Goal: Check status: Check status

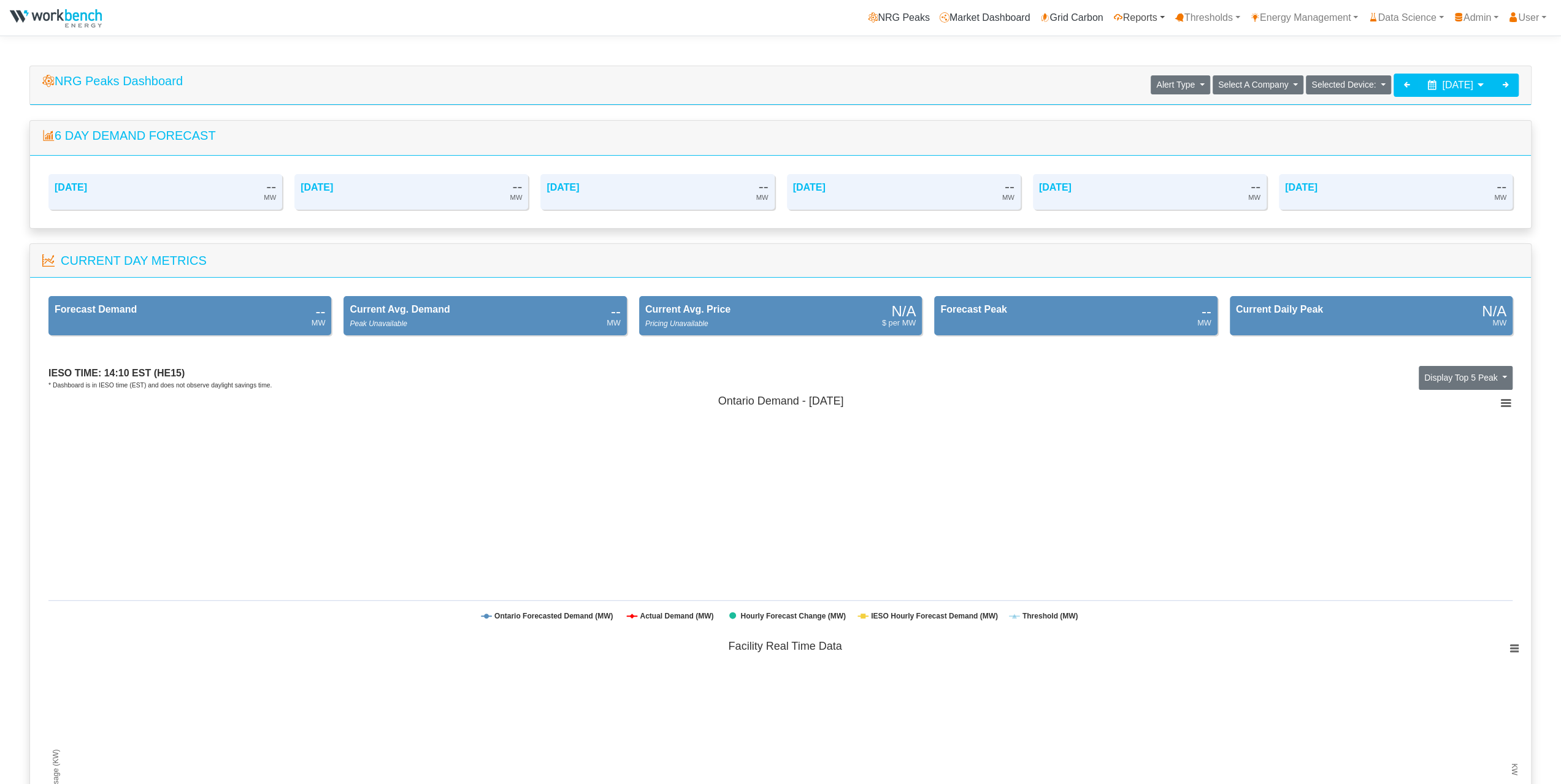
click at [1131, 20] on link "Reports" at bounding box center [1139, 17] width 61 height 24
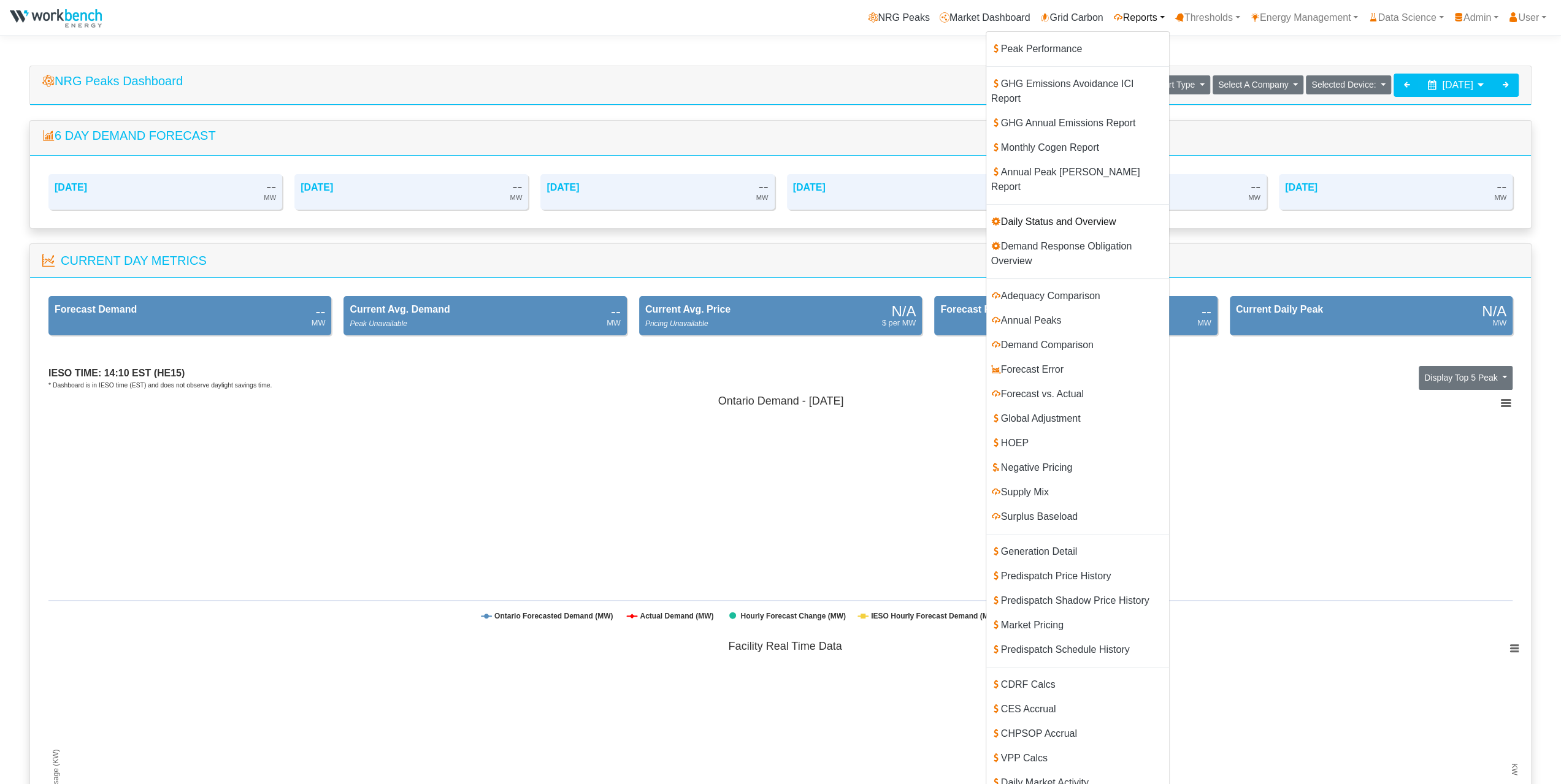
click at [991, 216] on icon at bounding box center [996, 221] width 10 height 10
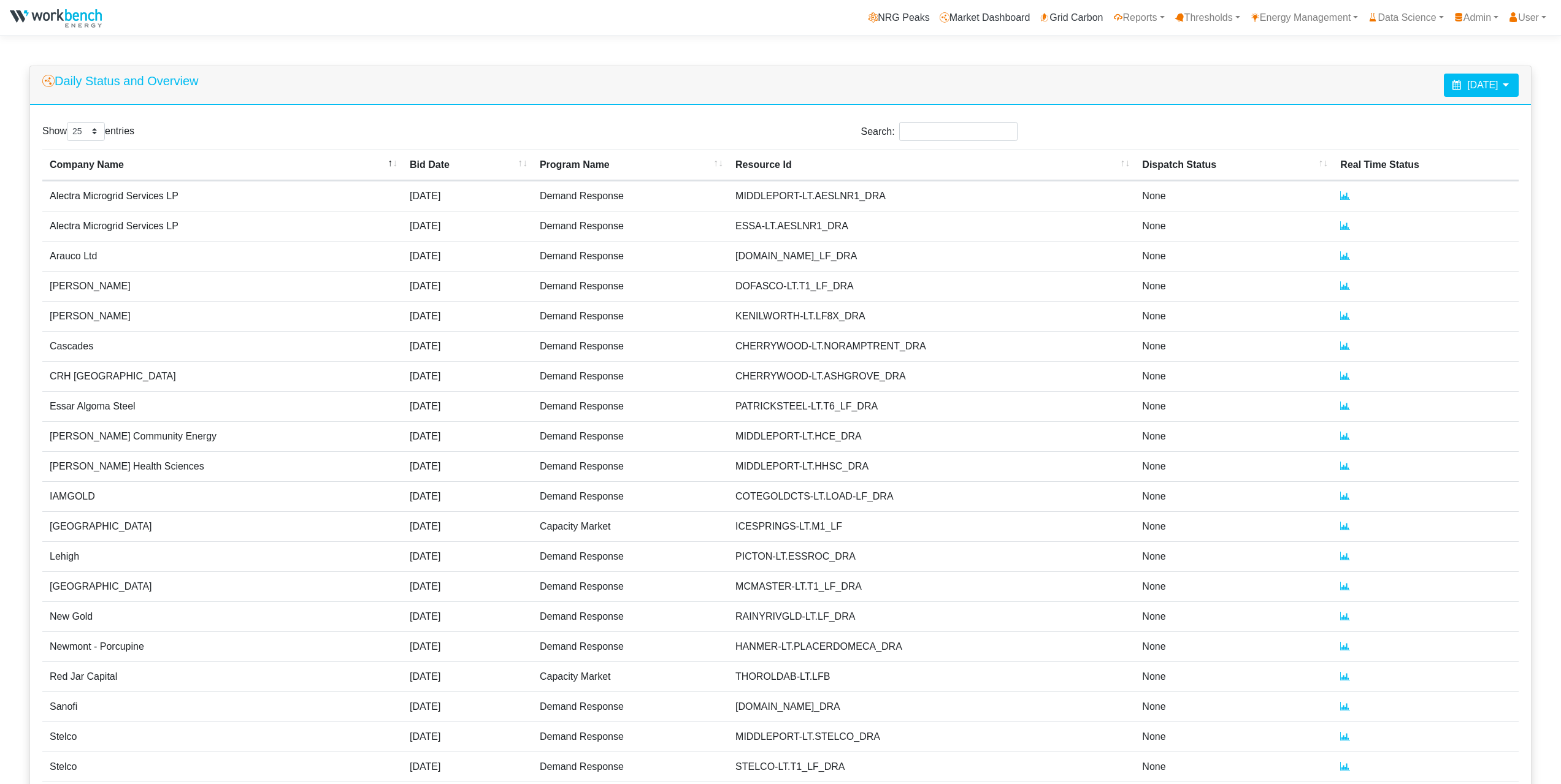
select select "25"
click at [1503, 84] on icon at bounding box center [1505, 84] width 10 height 10
click at [1386, 114] on span at bounding box center [1385, 115] width 7 height 7
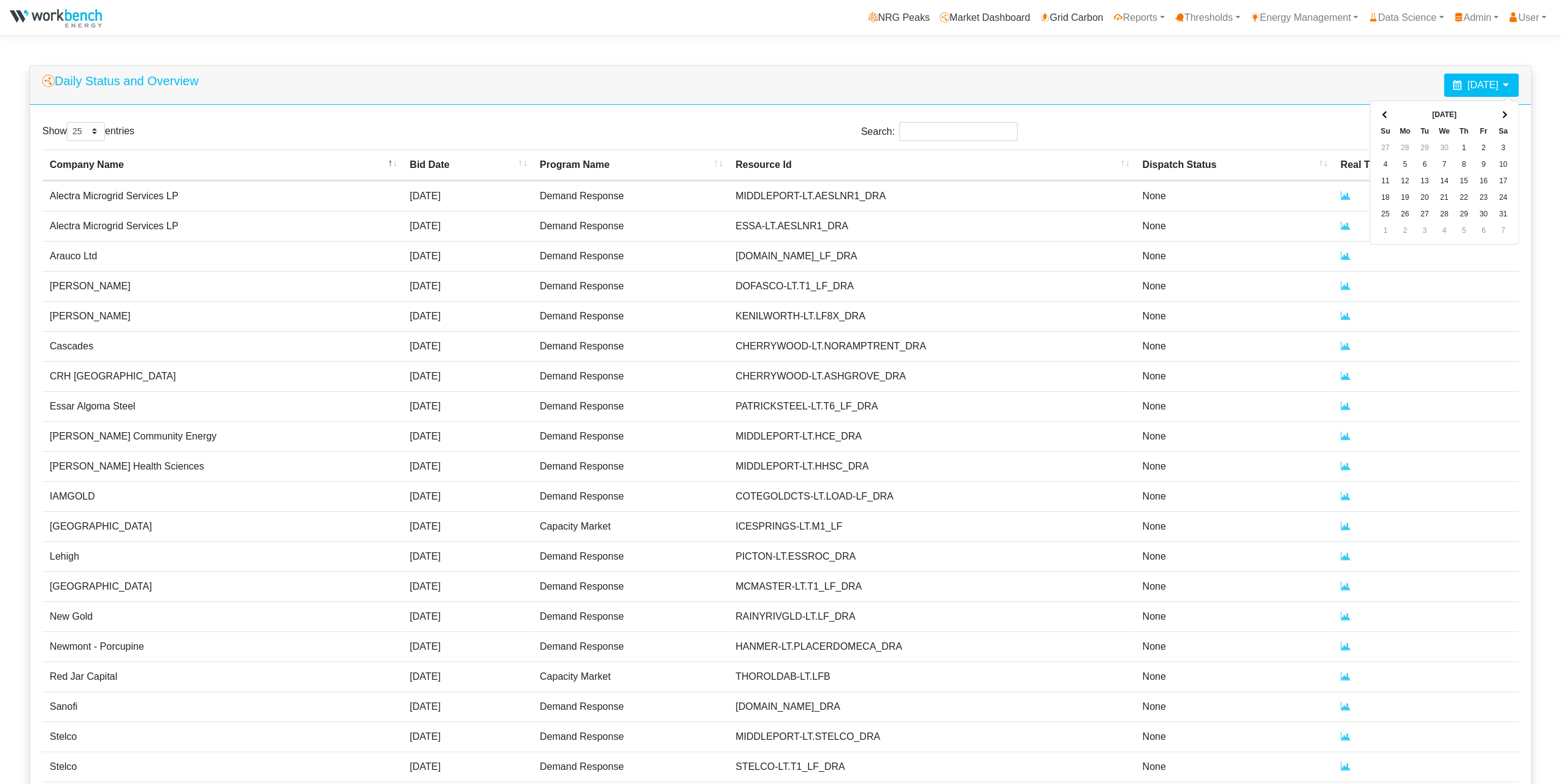
click at [1386, 114] on span at bounding box center [1385, 115] width 7 height 7
click at [1500, 113] on span at bounding box center [1503, 115] width 7 height 7
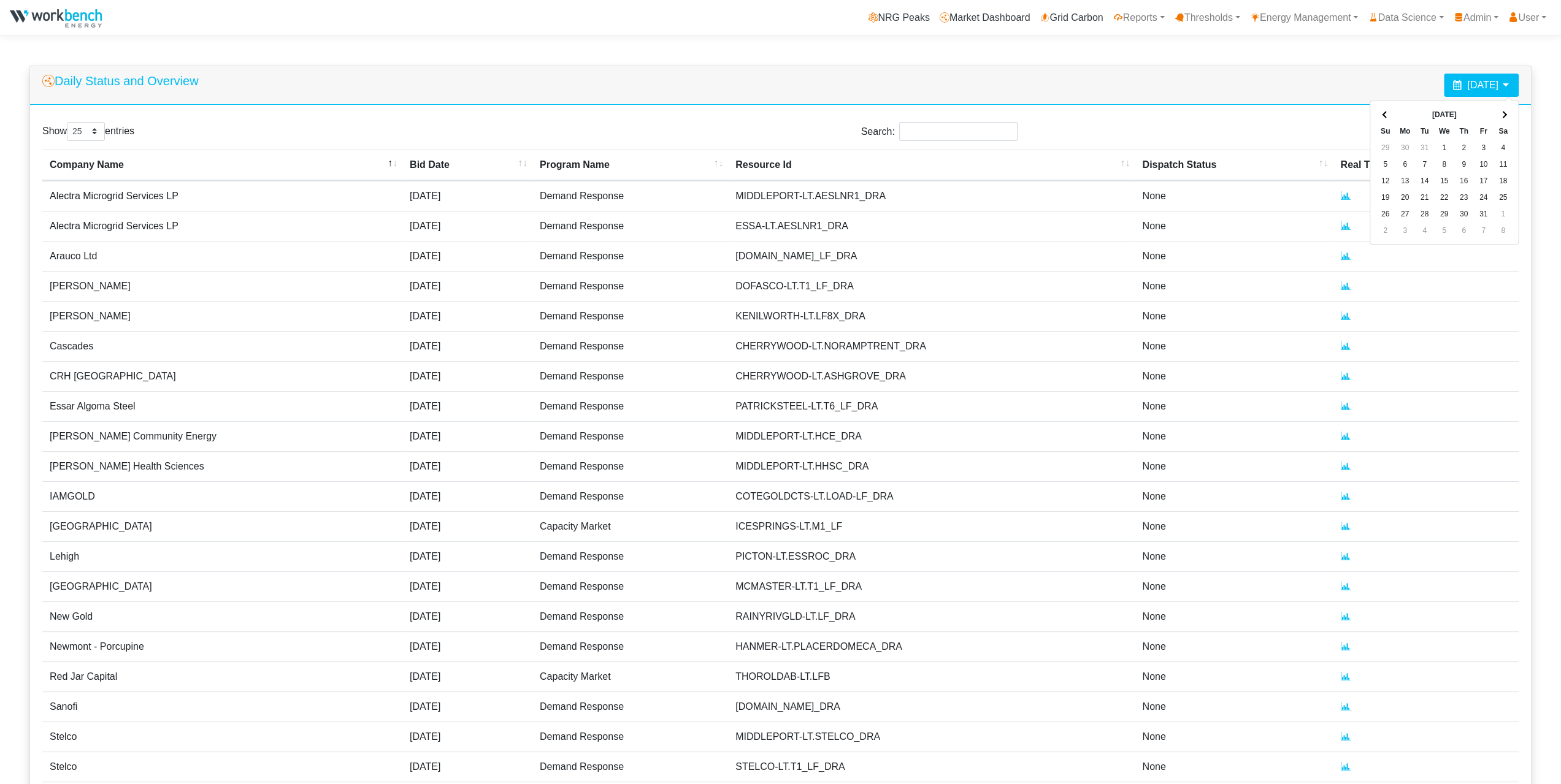
click at [1500, 113] on span at bounding box center [1503, 115] width 7 height 7
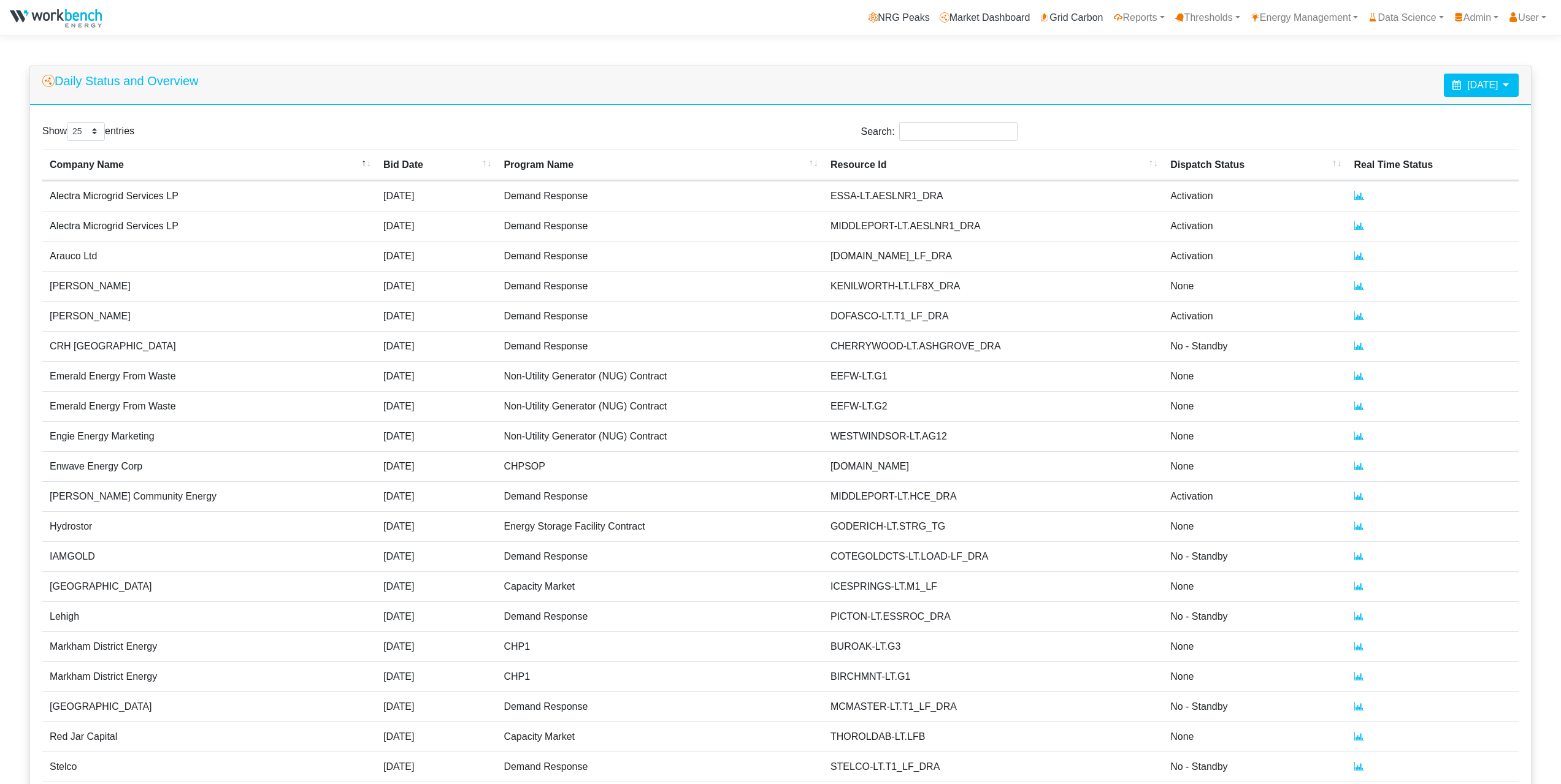
select select "25"
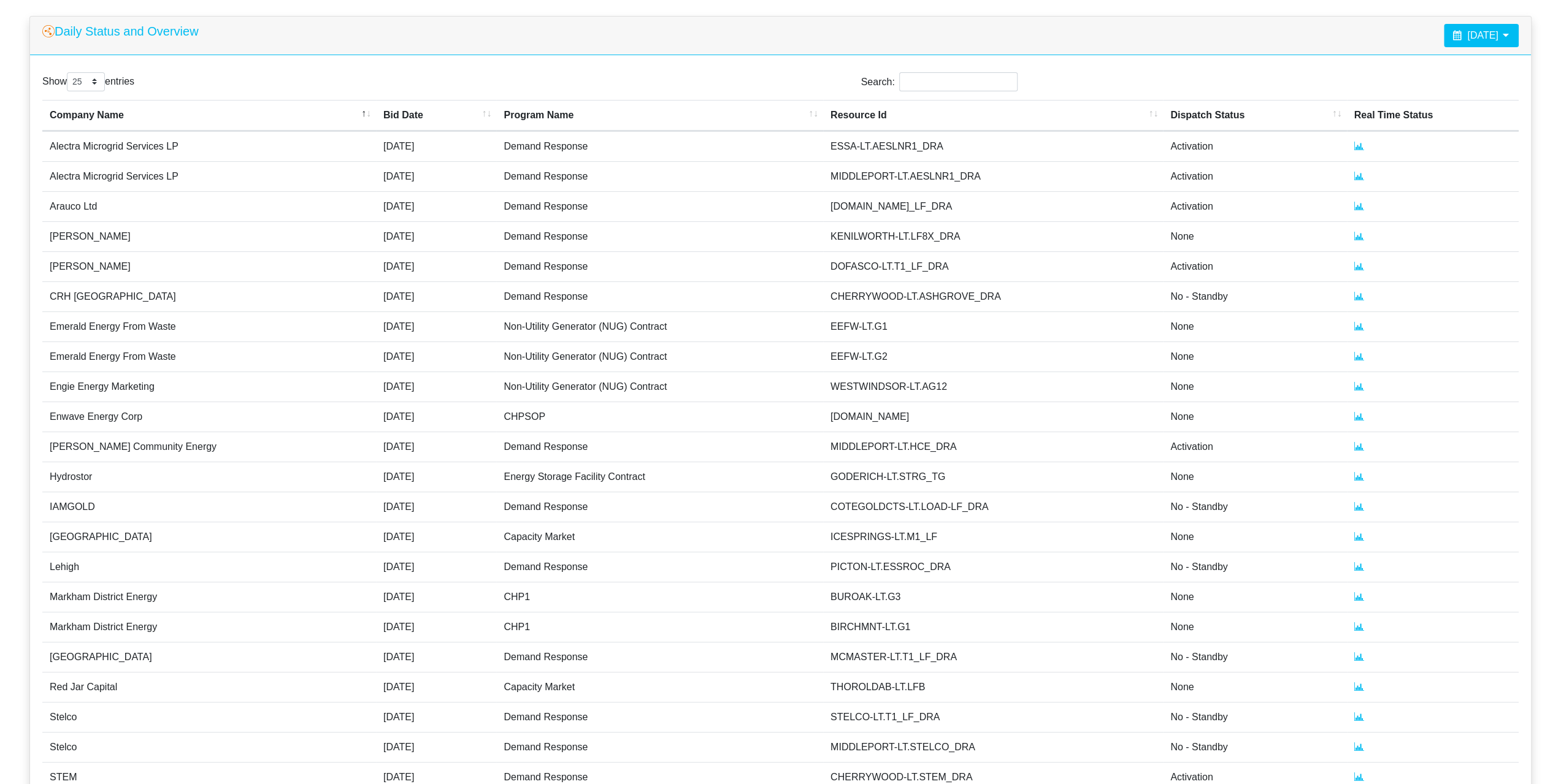
scroll to position [82, 0]
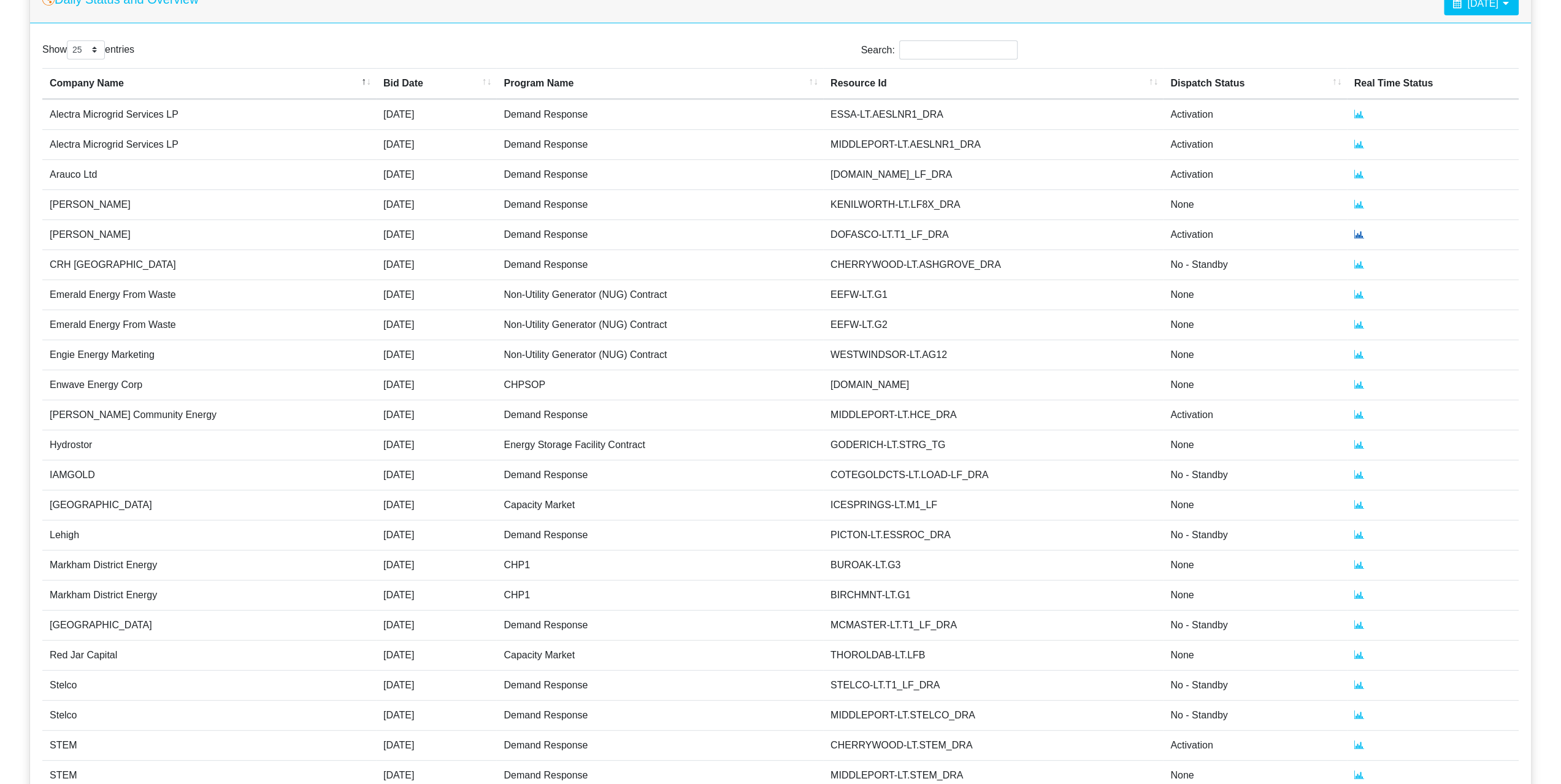
click at [1354, 233] on icon at bounding box center [1359, 234] width 10 height 10
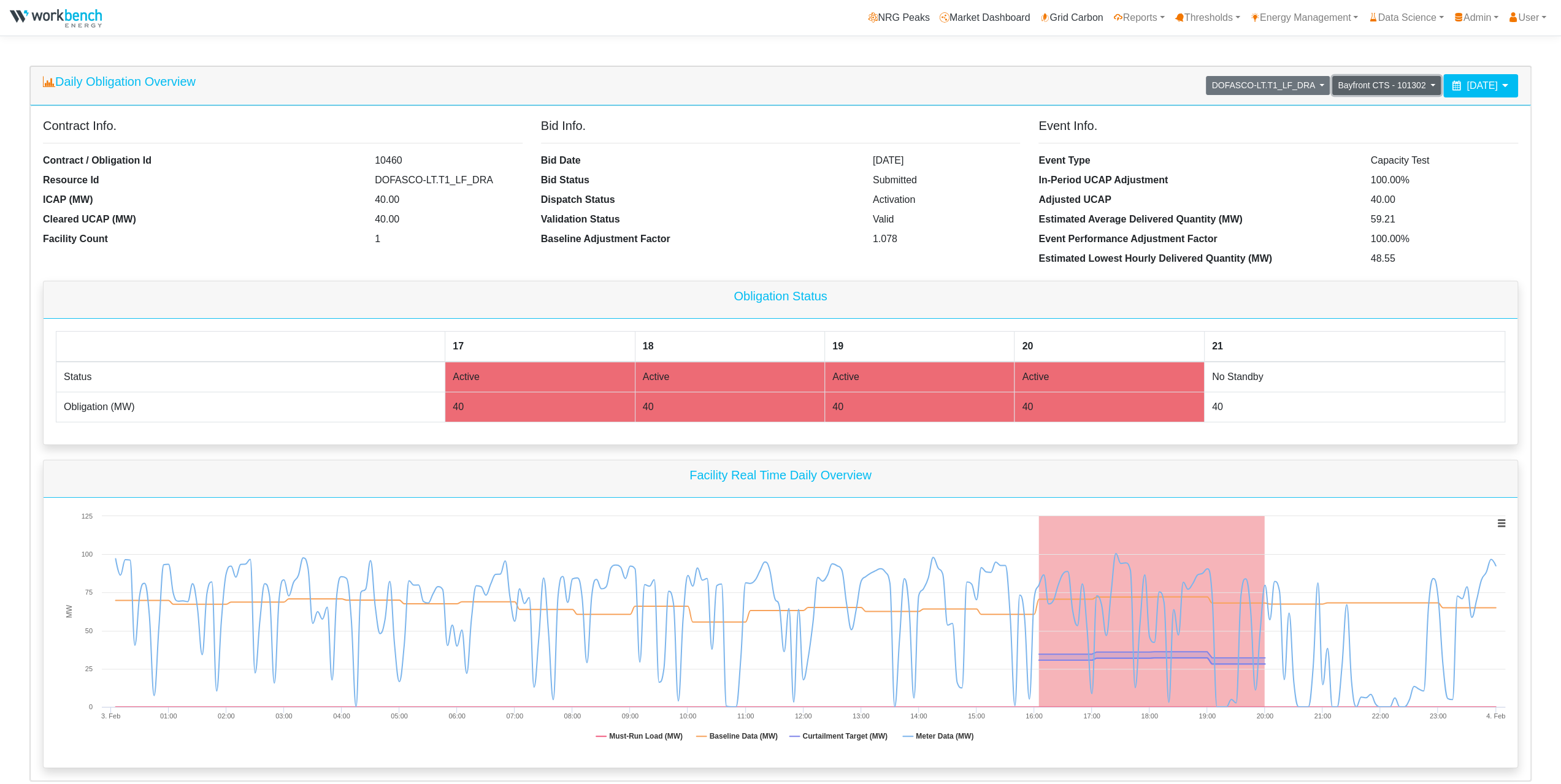
click at [1346, 84] on span "Bayfront CTS - 101302" at bounding box center [1382, 85] width 88 height 10
click at [1348, 112] on link "Bayfront CTS - 101302" at bounding box center [1404, 112] width 143 height 20
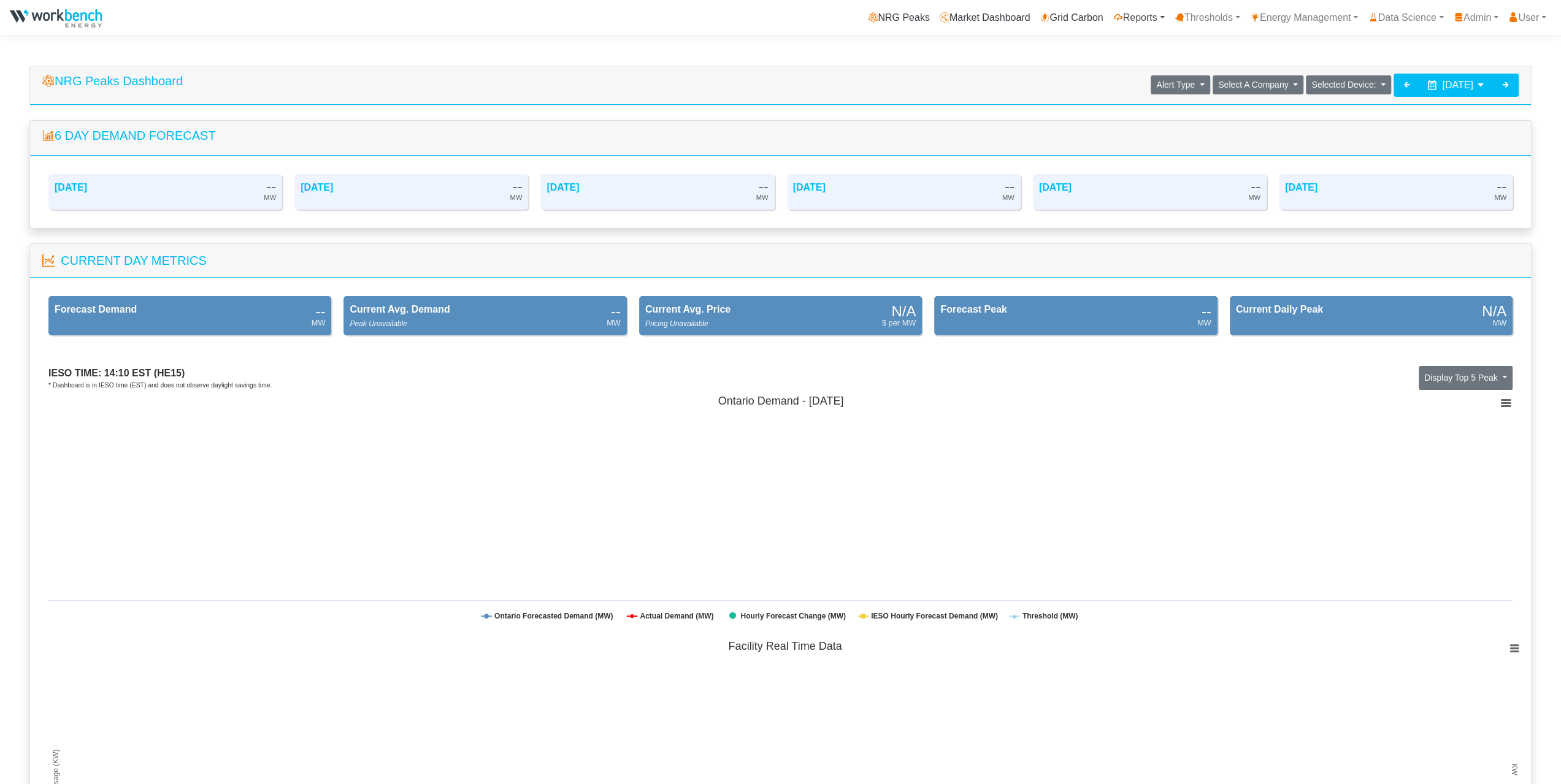
click at [1124, 24] on link "Reports" at bounding box center [1139, 17] width 61 height 24
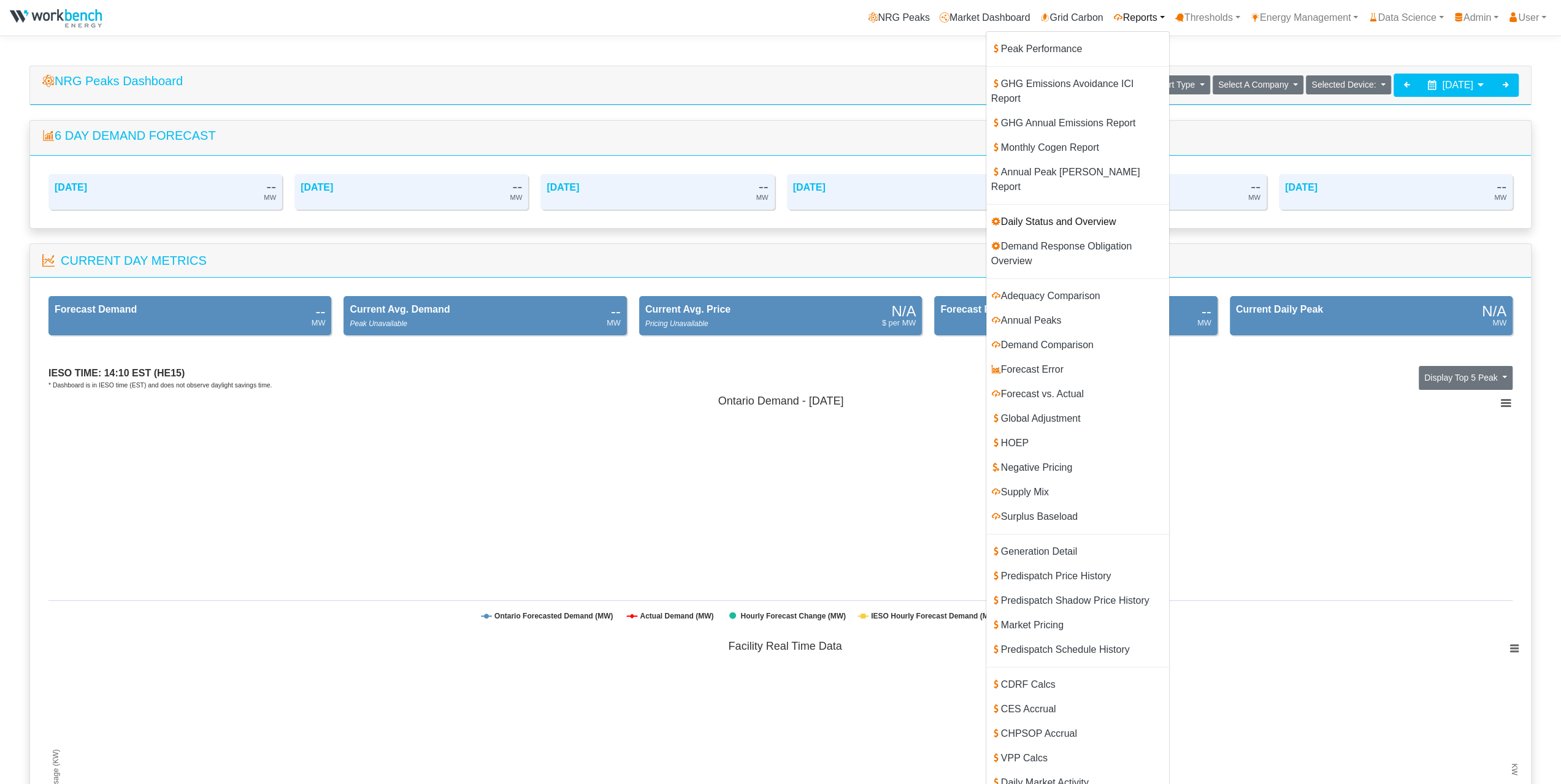
click at [1034, 210] on link "Daily Status and Overview" at bounding box center [1077, 222] width 183 height 24
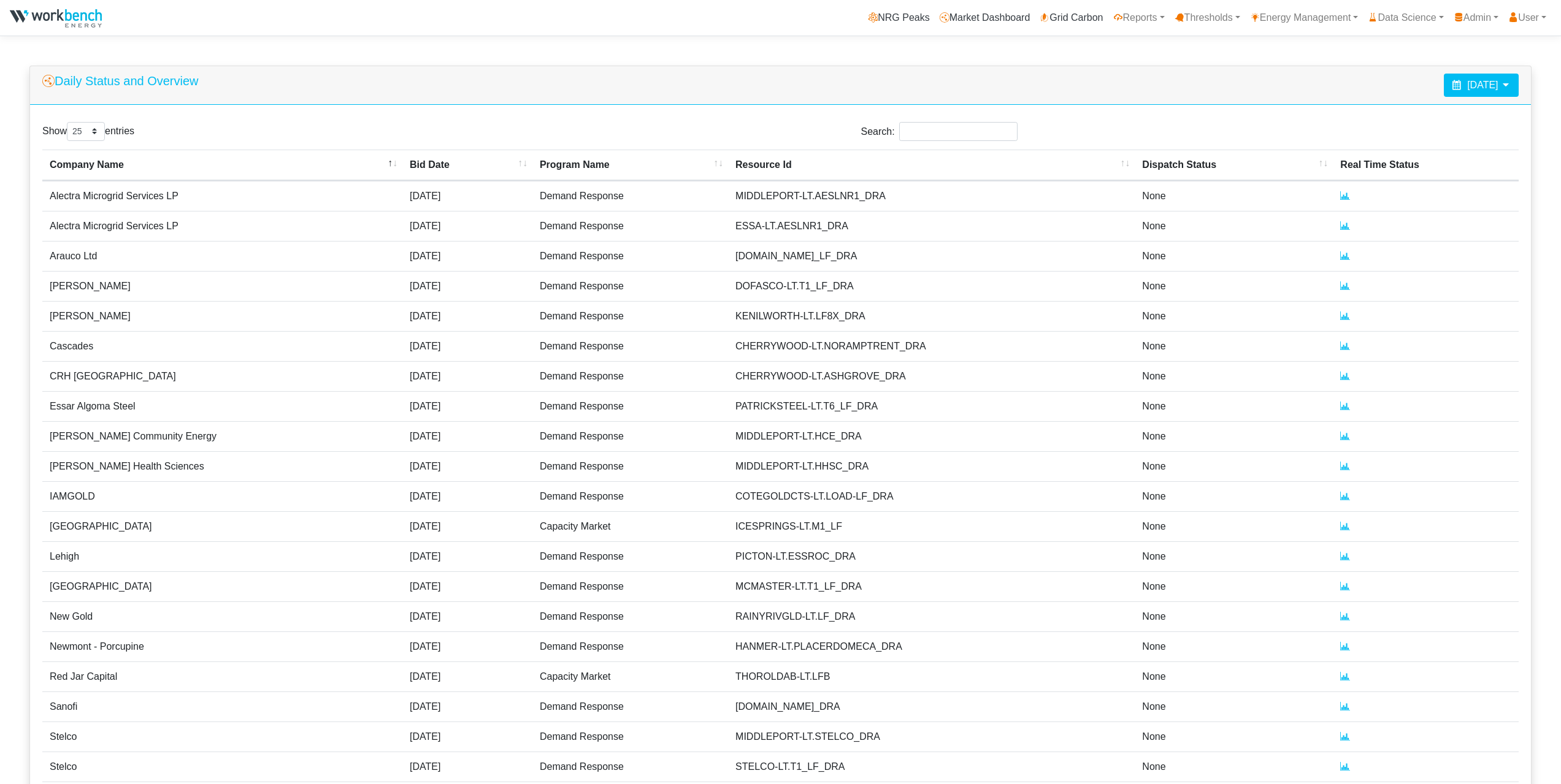
select select "25"
click at [1497, 86] on span "[DATE]" at bounding box center [1482, 85] width 31 height 10
click at [1388, 116] on th at bounding box center [1386, 114] width 20 height 16
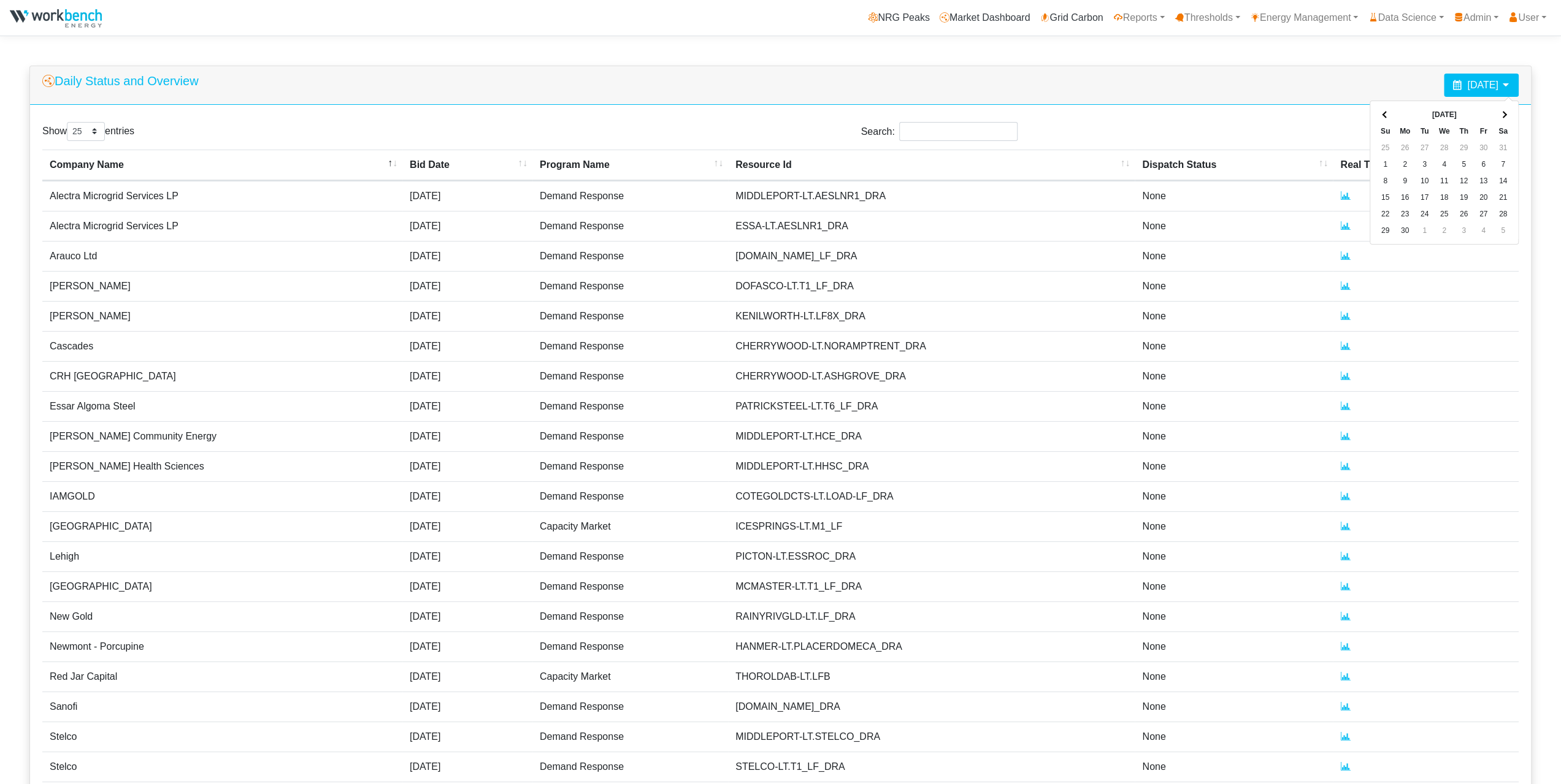
click at [1388, 116] on th at bounding box center [1386, 114] width 20 height 16
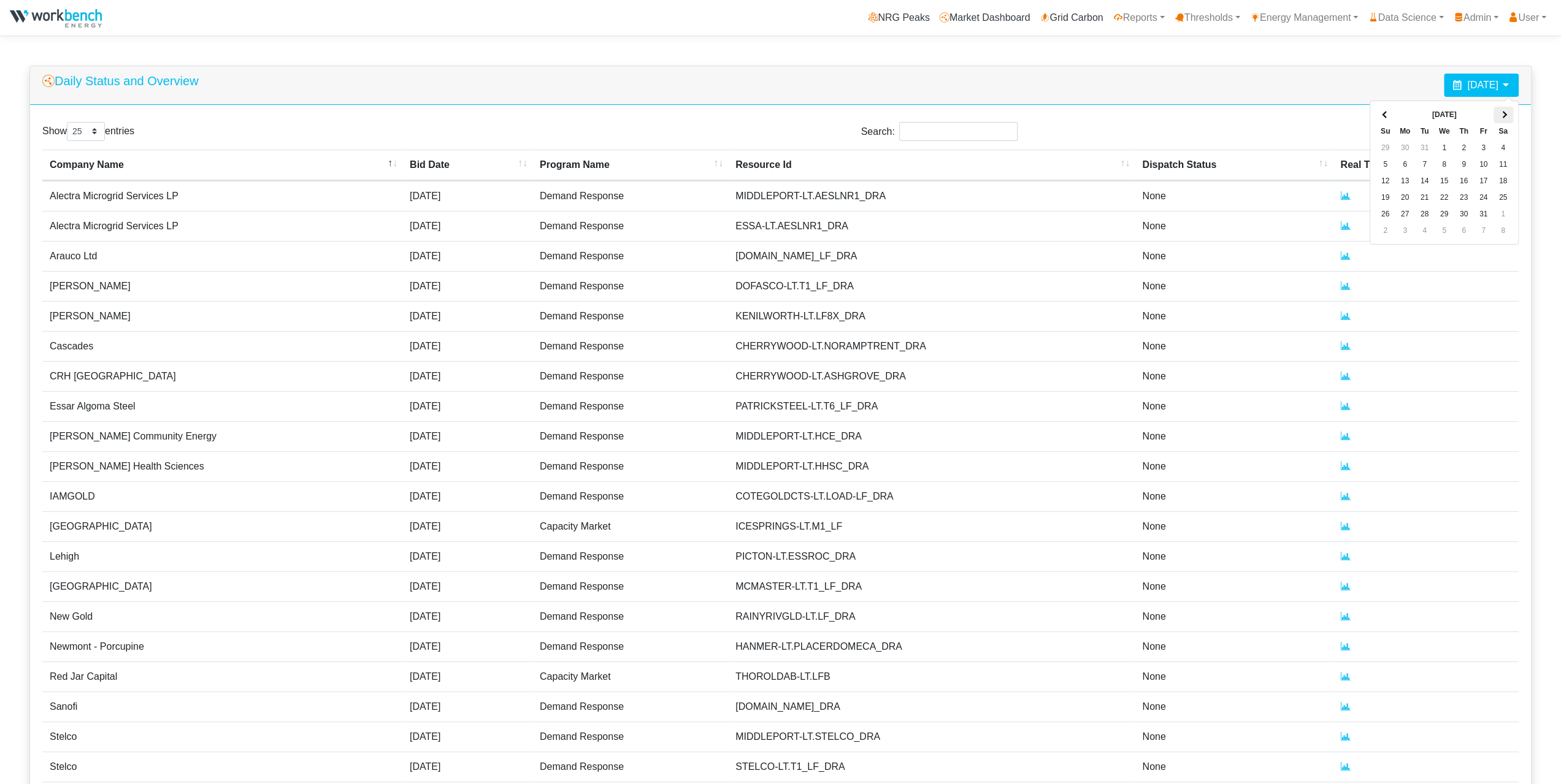
click at [1502, 115] on span at bounding box center [1503, 115] width 7 height 7
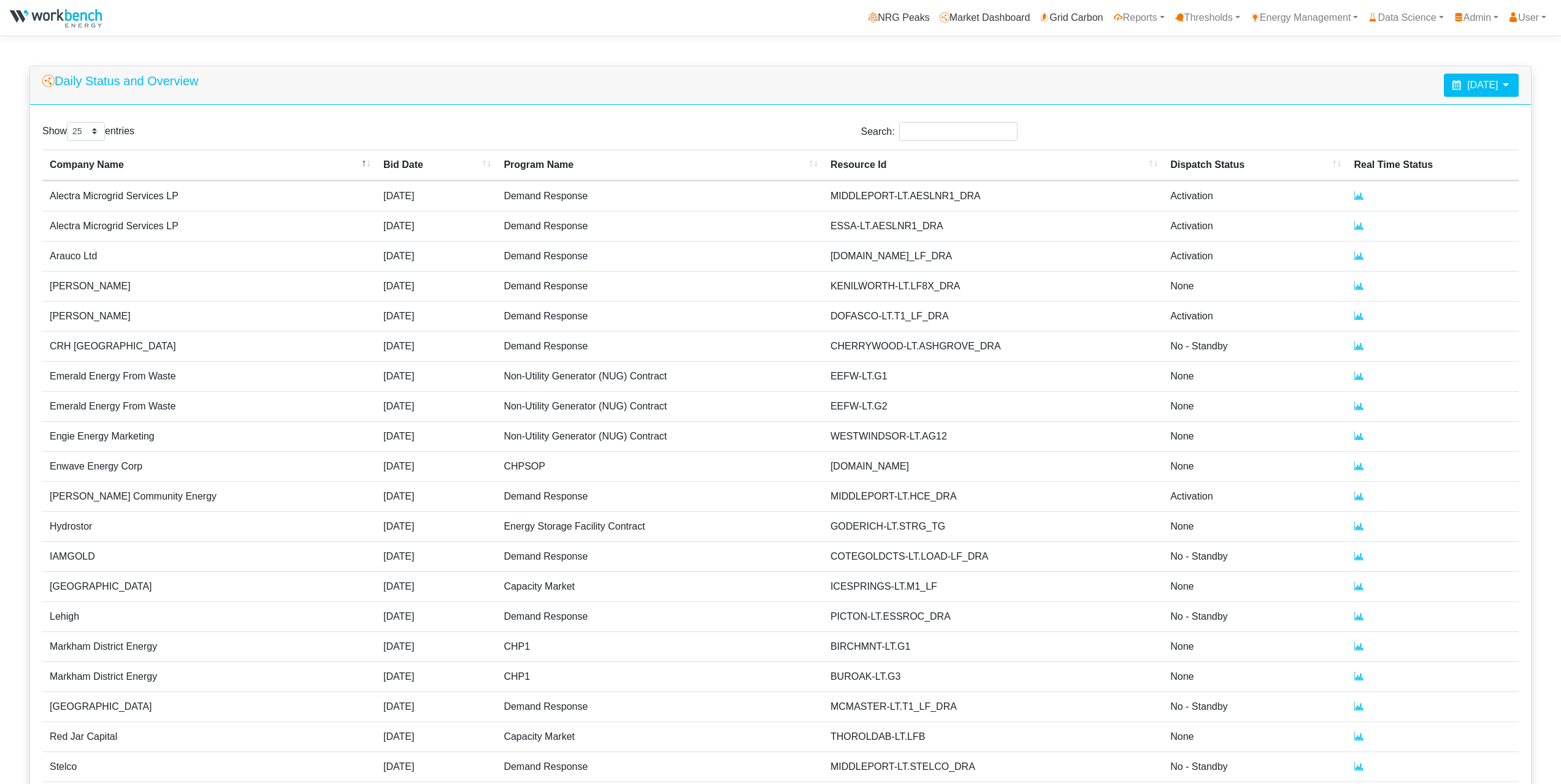
select select "25"
click at [1504, 84] on icon at bounding box center [1505, 84] width 10 height 10
select select "25"
click at [1505, 87] on icon at bounding box center [1505, 84] width 10 height 10
select select "25"
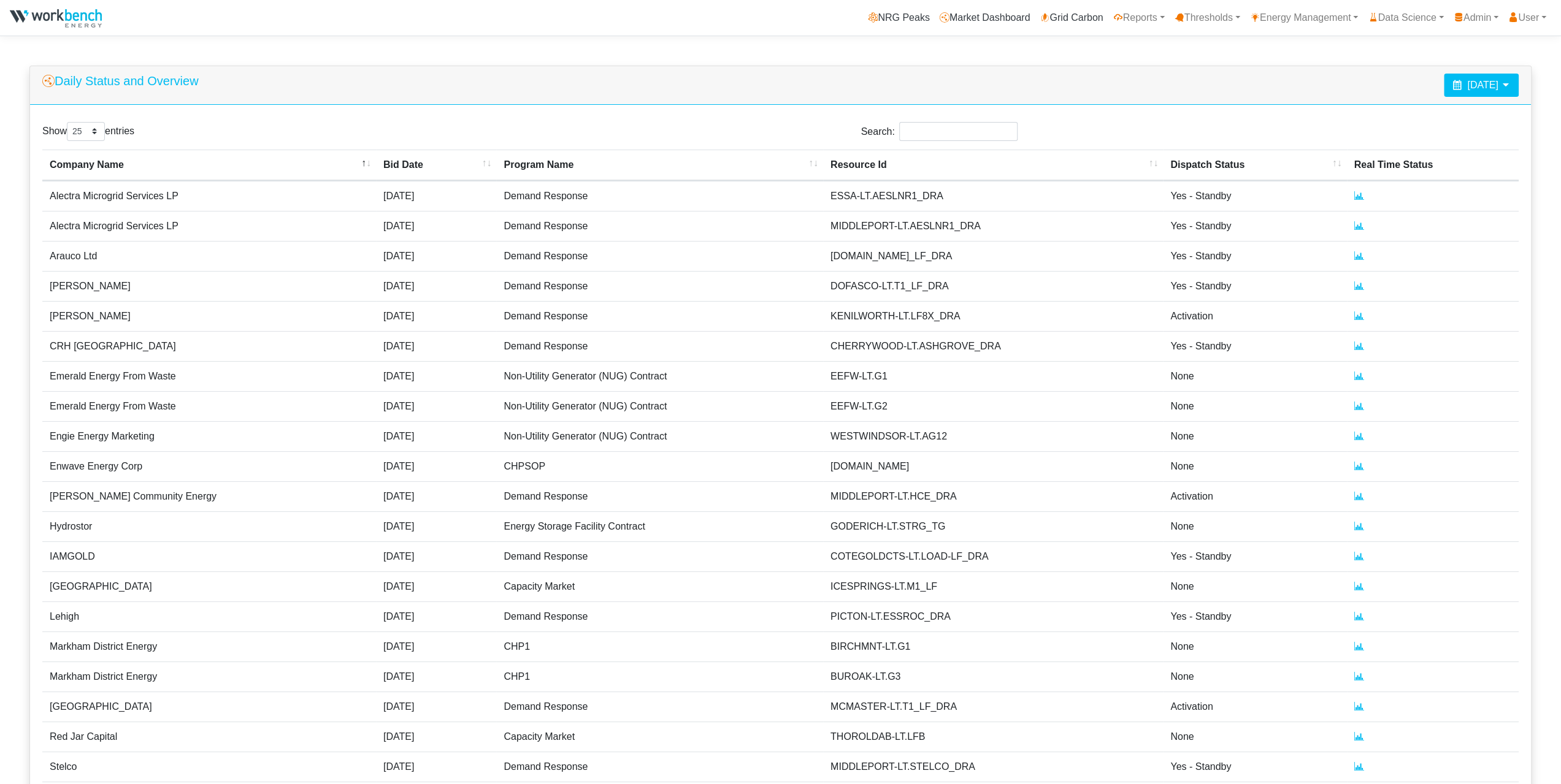
click at [1506, 85] on icon at bounding box center [1505, 84] width 10 height 10
select select "25"
click at [1511, 84] on div "[DATE]" at bounding box center [1481, 85] width 75 height 24
select select "25"
click at [1503, 86] on icon at bounding box center [1505, 84] width 10 height 10
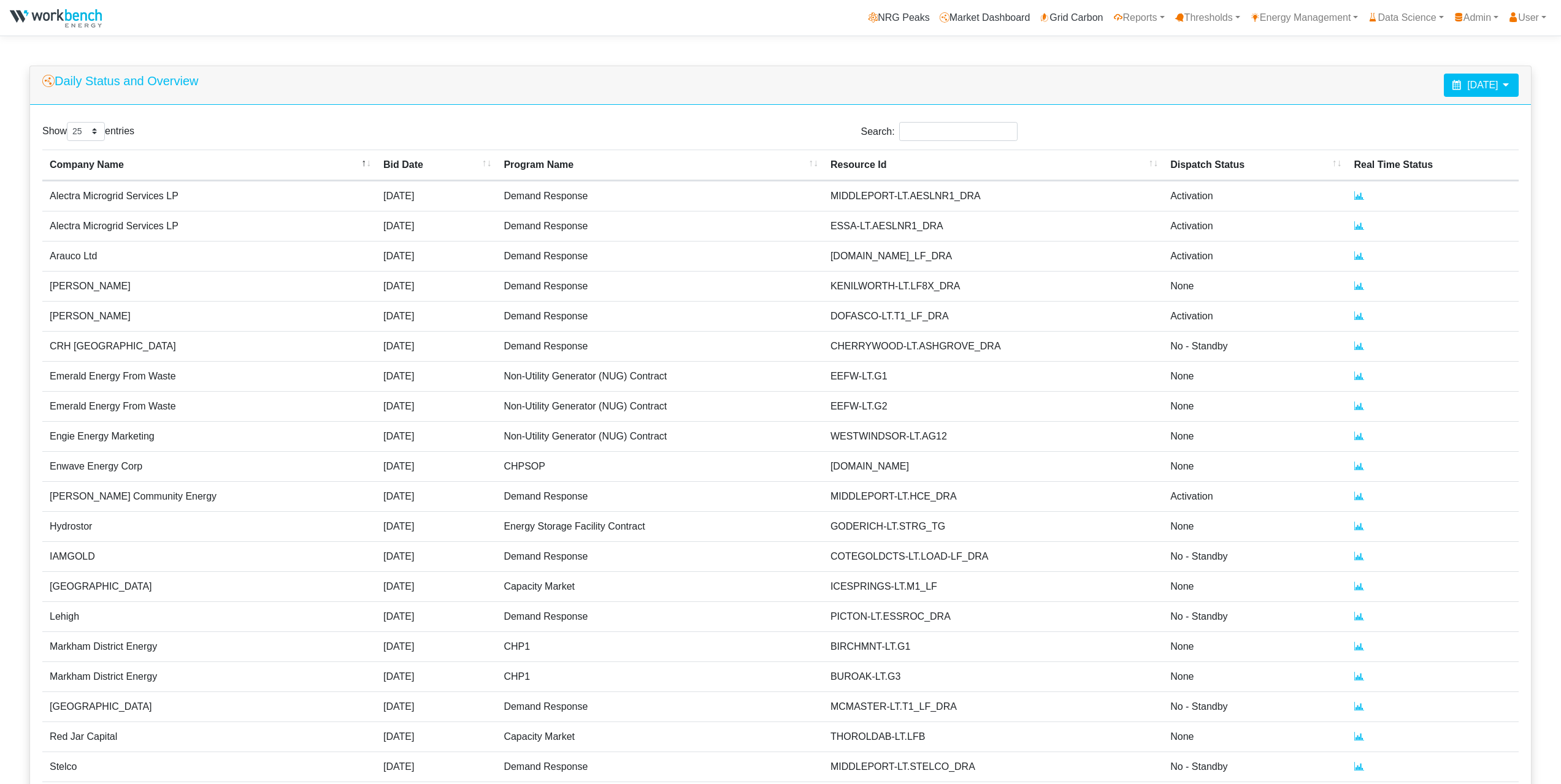
select select "25"
click at [1354, 317] on icon at bounding box center [1359, 315] width 10 height 10
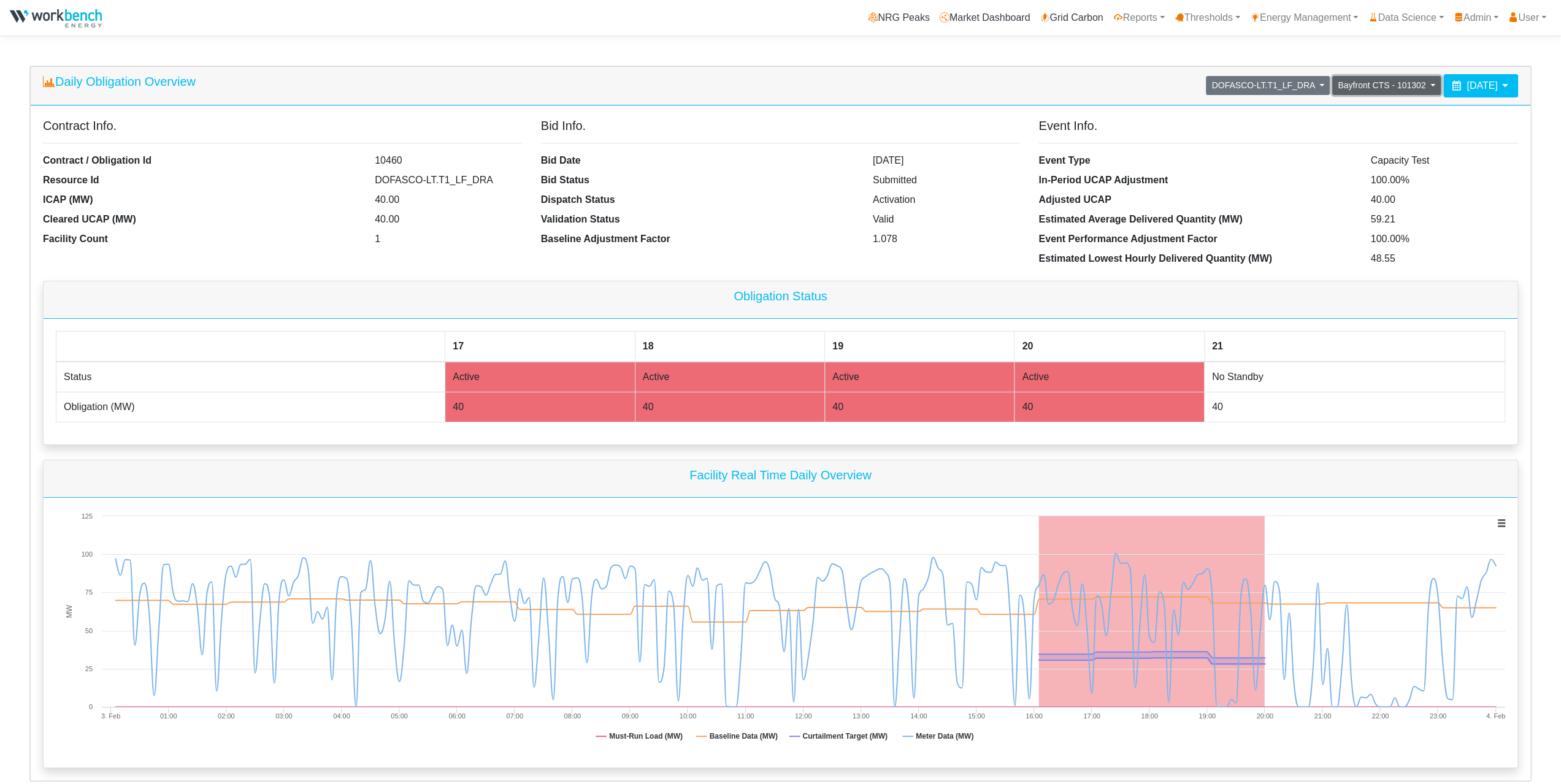
click at [1339, 88] on span "Bayfront CTS - 101302" at bounding box center [1382, 85] width 88 height 10
click at [1339, 112] on link "Bayfront CTS - 101302" at bounding box center [1404, 112] width 143 height 20
click at [1504, 88] on icon at bounding box center [1505, 85] width 10 height 10
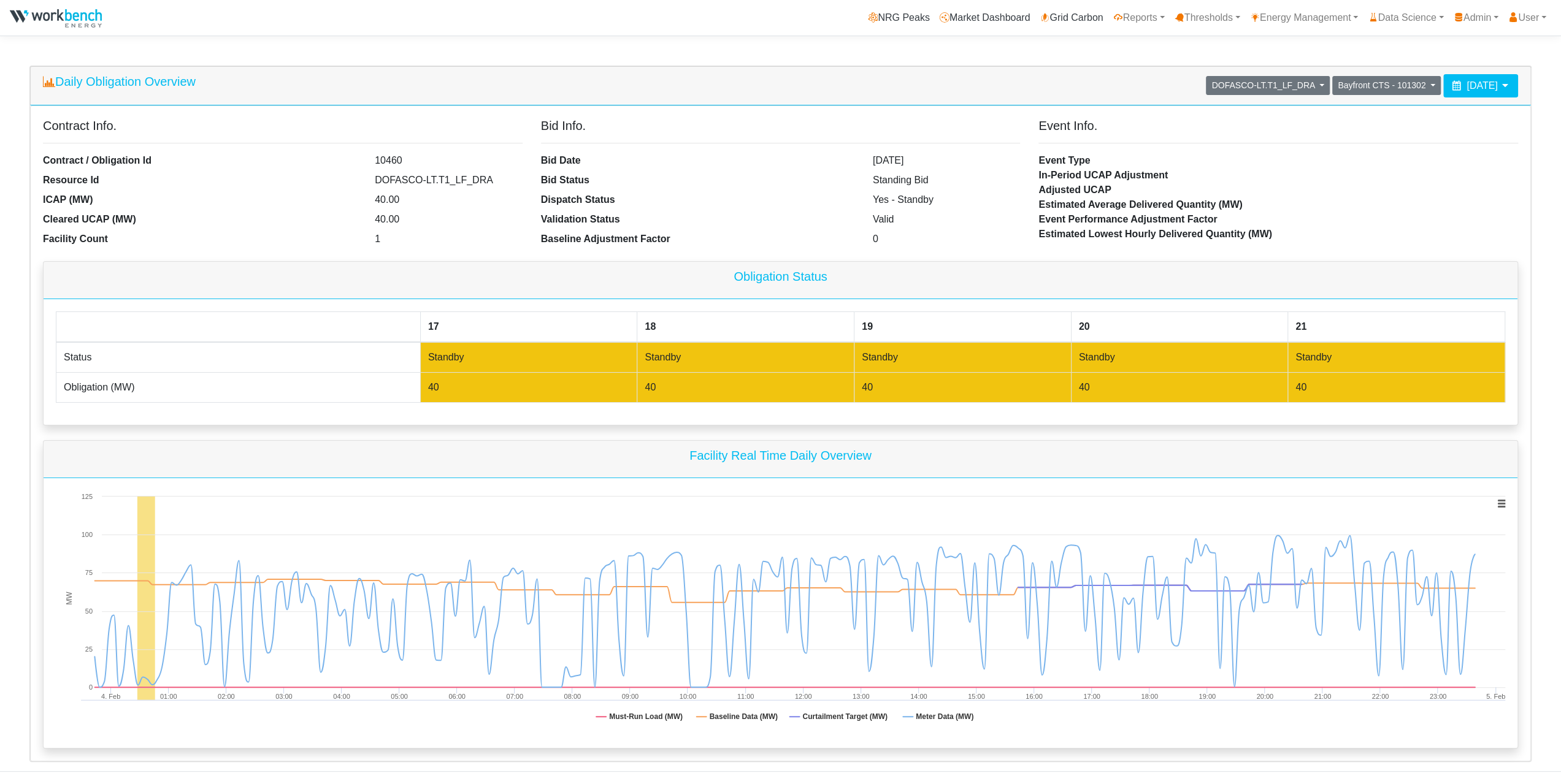
click at [1482, 83] on span "[DATE]" at bounding box center [1481, 86] width 31 height 10
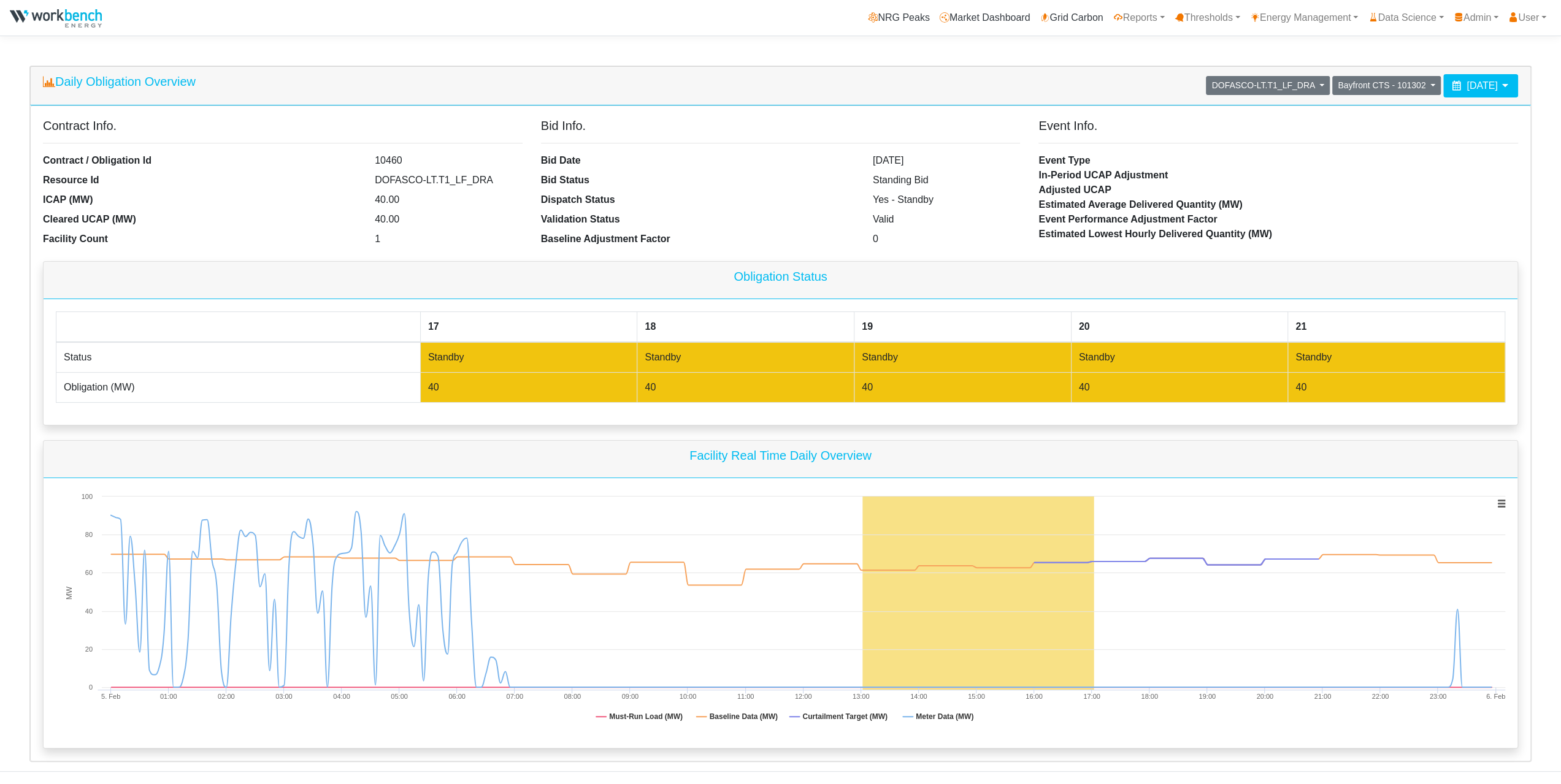
click at [1489, 89] on span "[DATE]" at bounding box center [1481, 86] width 31 height 10
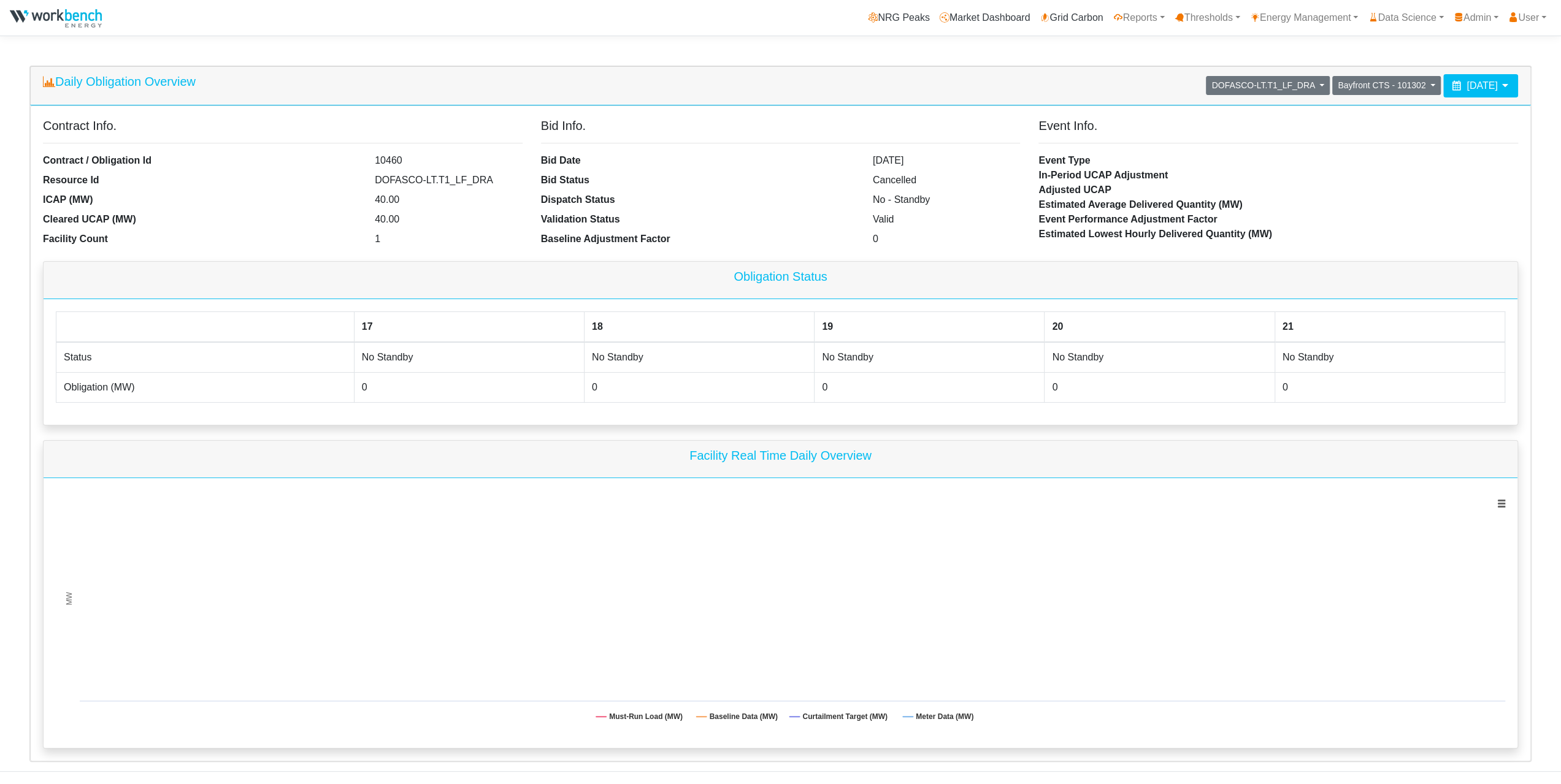
click at [1486, 86] on span "[DATE]" at bounding box center [1481, 86] width 31 height 10
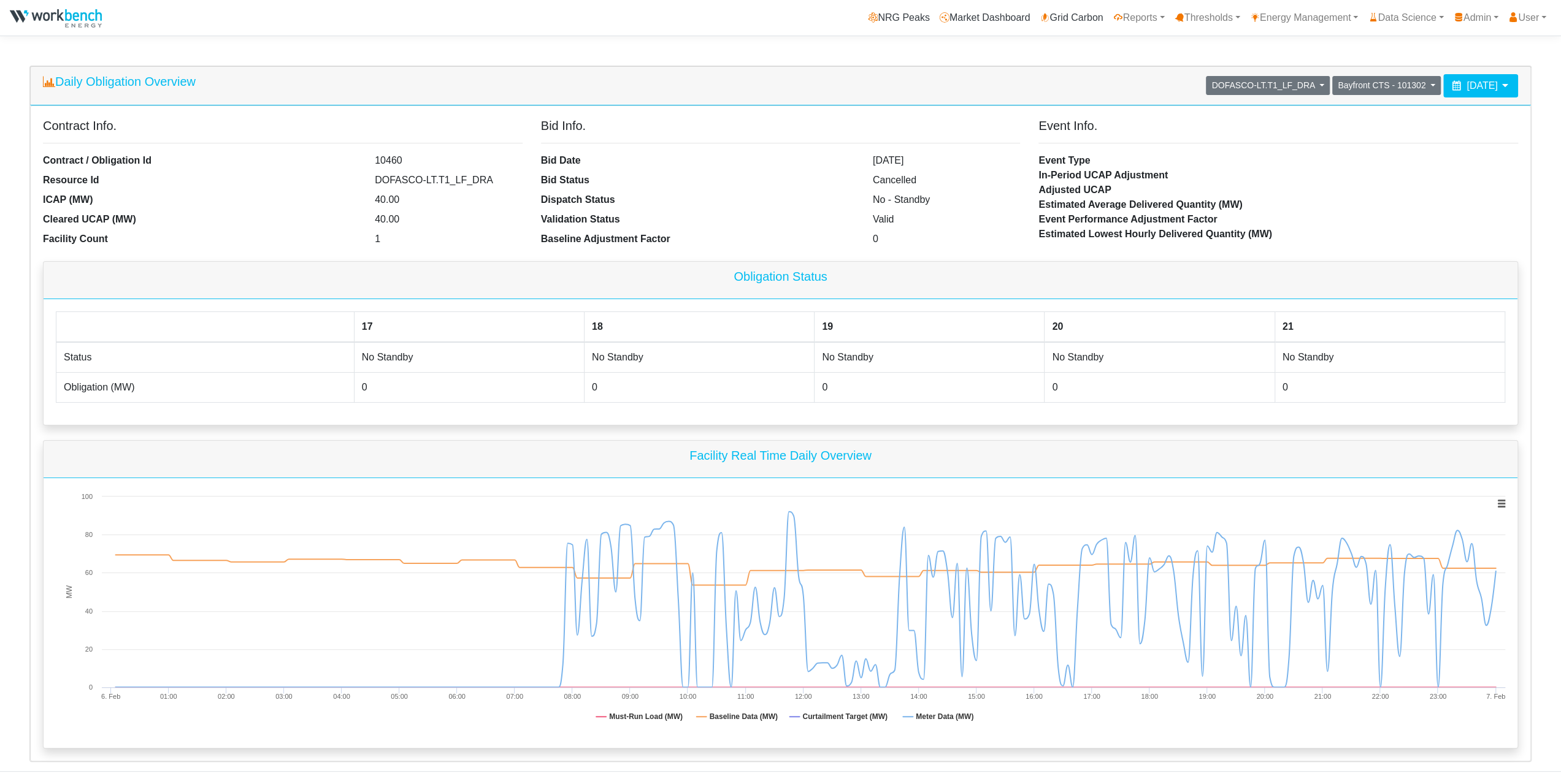
click at [1491, 85] on span "February 6, 2025" at bounding box center [1481, 86] width 31 height 10
